Goal: Task Accomplishment & Management: Manage account settings

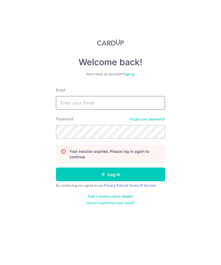
type input "Khoojessica@ymail.com"
click at [111, 174] on button "Log in" at bounding box center [110, 175] width 109 height 14
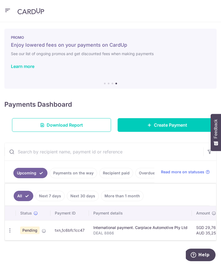
click at [7, 10] on icon "button" at bounding box center [7, 10] width 7 height 7
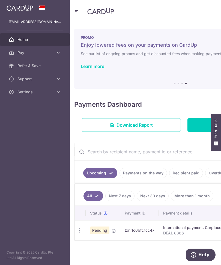
click at [55, 91] on link "Settings" at bounding box center [35, 91] width 70 height 13
click at [49, 119] on span "Logout" at bounding box center [35, 117] width 36 height 5
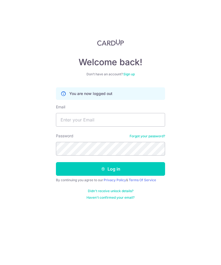
click at [127, 123] on input "Email" at bounding box center [110, 120] width 109 height 14
type input "Dennishctung@gmail.com"
click at [61, 122] on input "Dennishctung@gmail.com" at bounding box center [110, 120] width 109 height 14
click at [142, 166] on button "Log in" at bounding box center [110, 169] width 109 height 14
